Goal: Find specific fact: Find specific fact

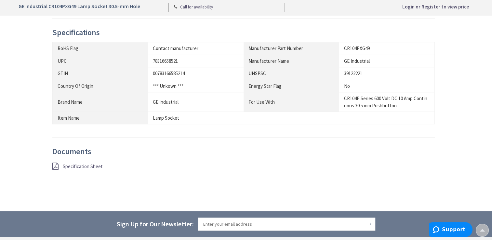
scroll to position [358, 0]
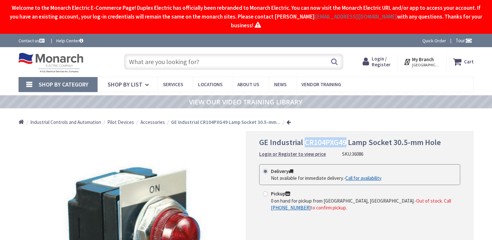
drag, startPoint x: 345, startPoint y: 133, endPoint x: 305, endPoint y: 138, distance: 40.9
click at [305, 138] on span "GE Industrial CR104PXG49 Lamp Socket 30.5-mm Hole" at bounding box center [350, 142] width 182 height 10
copy span "CR104PXG49"
